Goal: Information Seeking & Learning: Learn about a topic

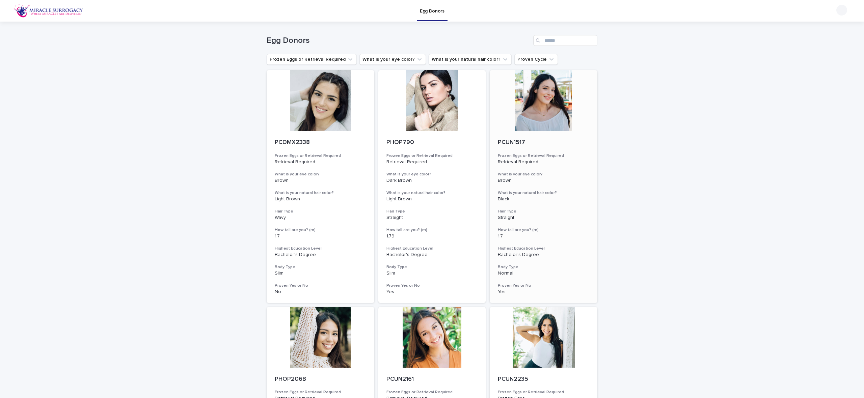
click at [502, 145] on p "PCUN1517" at bounding box center [543, 142] width 91 height 7
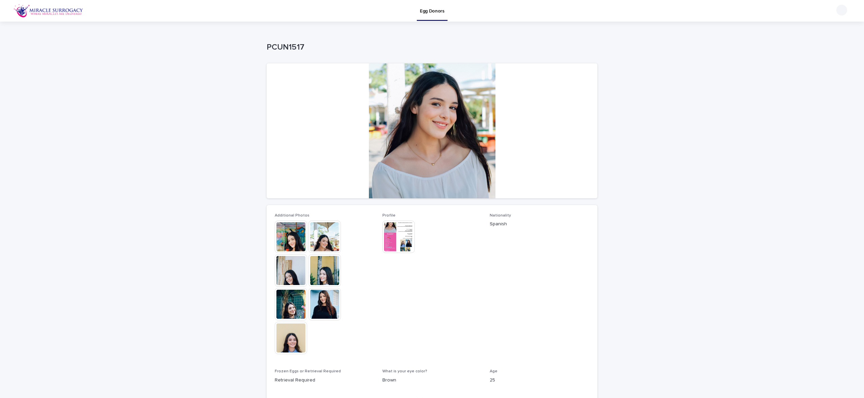
click at [293, 246] on img at bounding box center [291, 237] width 32 height 32
click at [444, 15] on link "Egg Donors" at bounding box center [432, 10] width 31 height 20
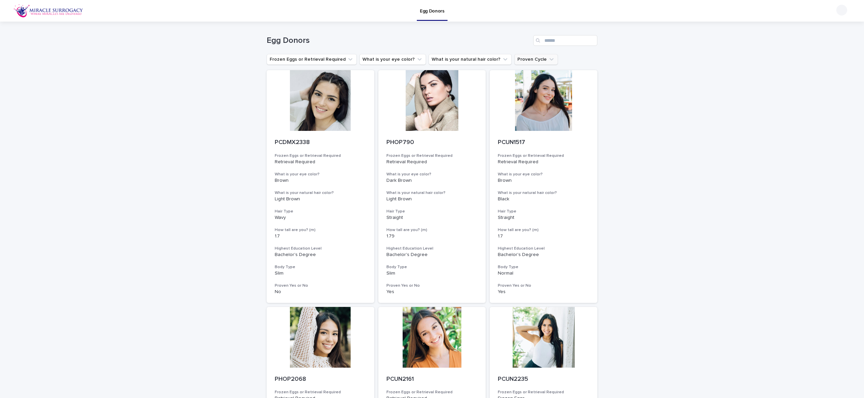
click at [516, 57] on button "Proven Cycle" at bounding box center [536, 59] width 44 height 11
click at [521, 90] on p "is checked" at bounding box center [548, 89] width 67 height 5
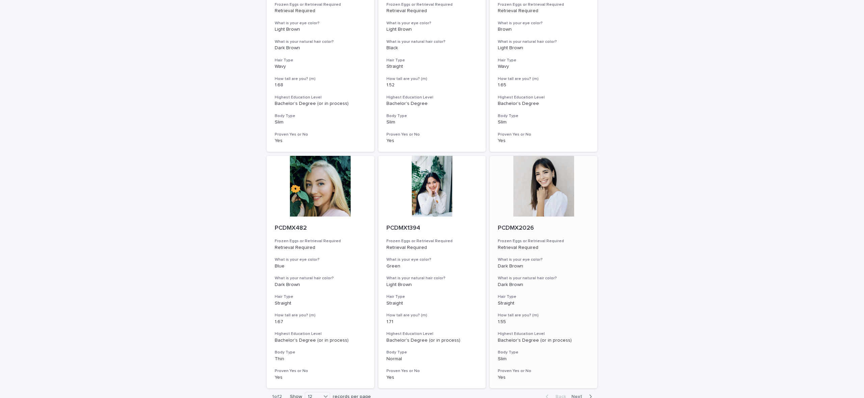
scroll to position [699, 0]
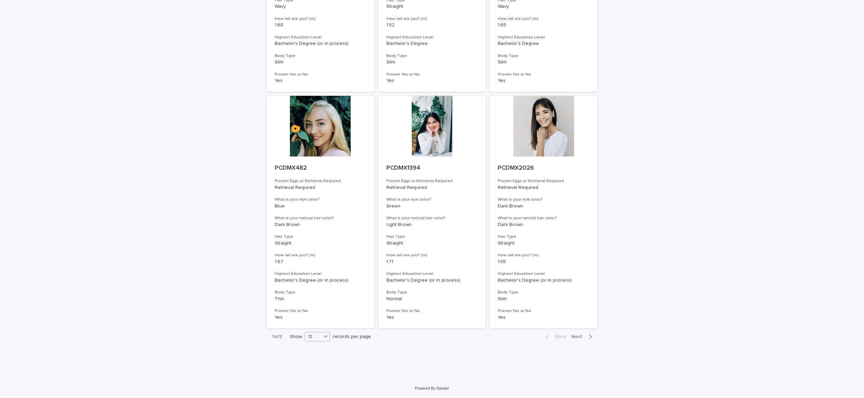
click at [318, 337] on div "12" at bounding box center [313, 336] width 16 height 7
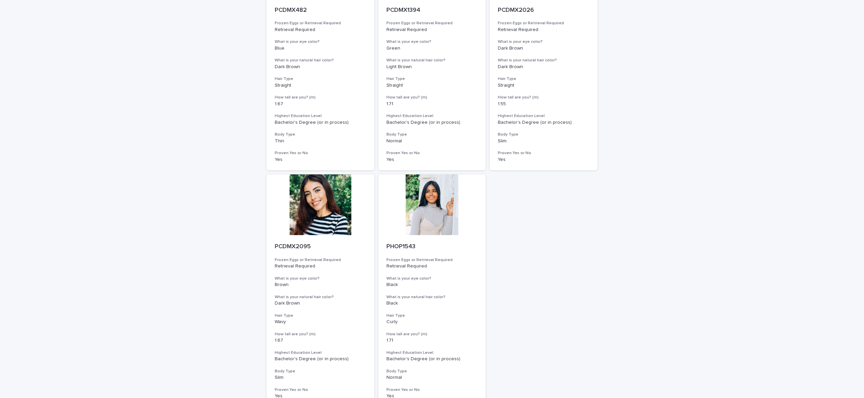
scroll to position [863, 0]
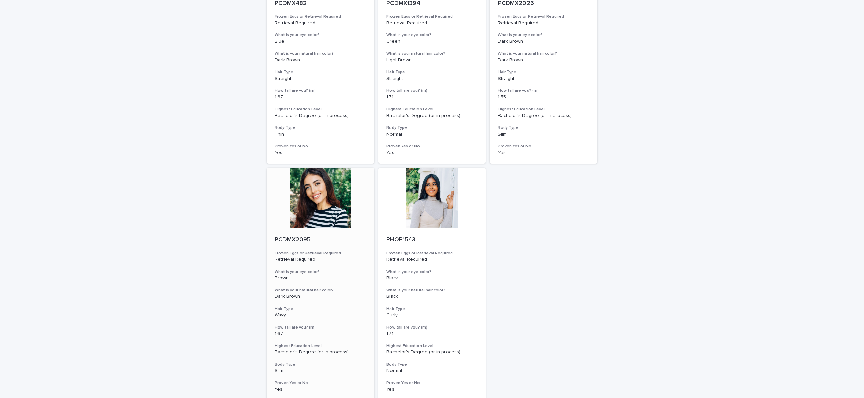
click at [306, 260] on p "Retrieval Required" at bounding box center [320, 260] width 91 height 6
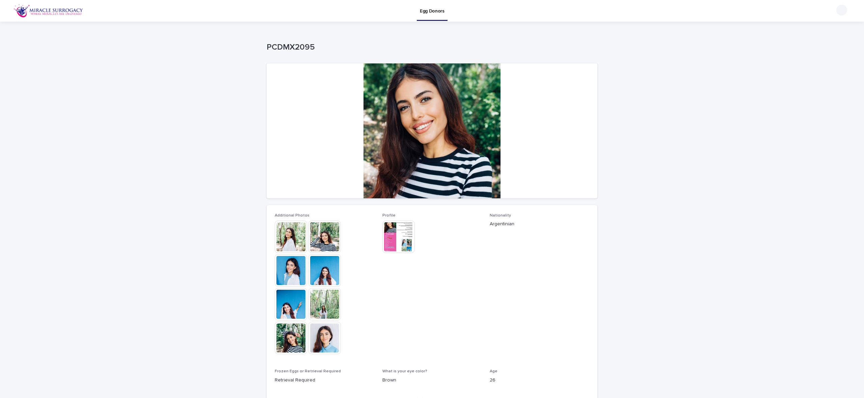
click at [323, 240] on img at bounding box center [324, 237] width 32 height 32
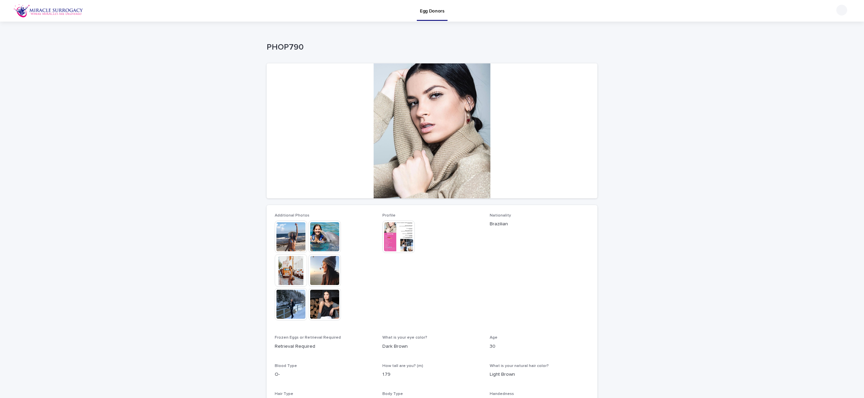
click at [299, 243] on img at bounding box center [291, 237] width 32 height 32
